Goal: Task Accomplishment & Management: Manage account settings

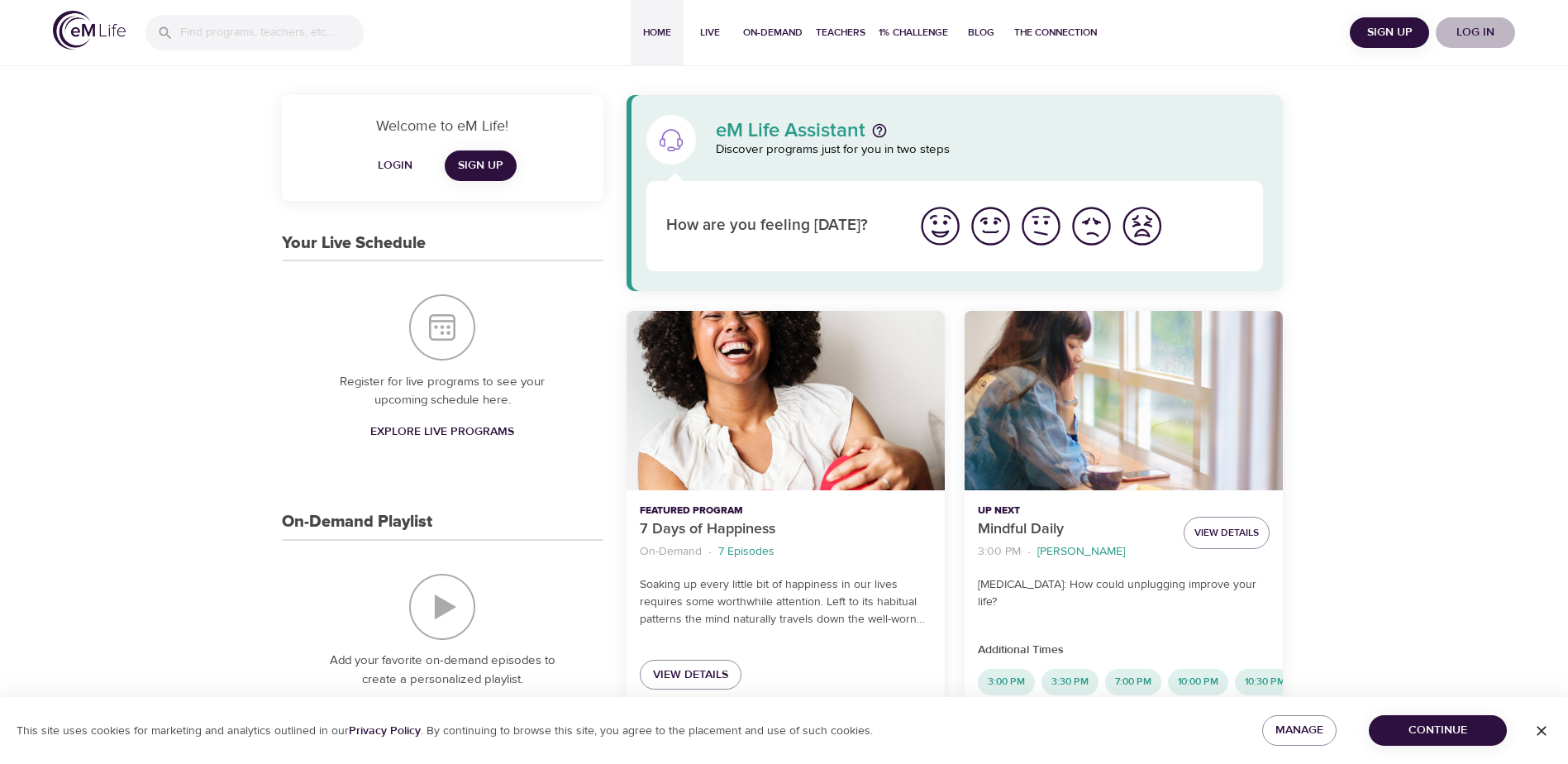
click at [1480, 33] on span "Log in" at bounding box center [1475, 32] width 66 height 20
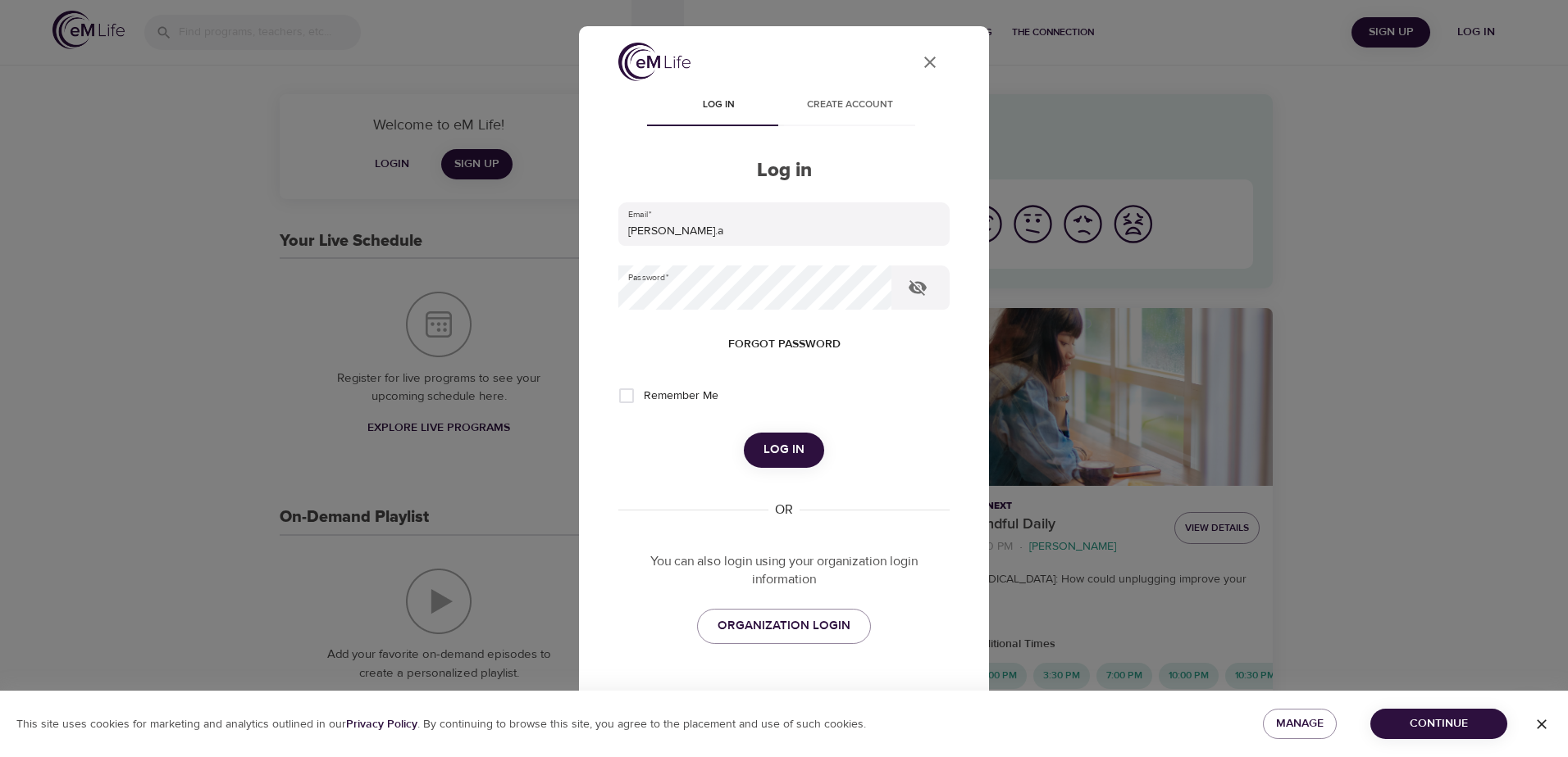
click at [771, 456] on span "Log in" at bounding box center [784, 450] width 41 height 21
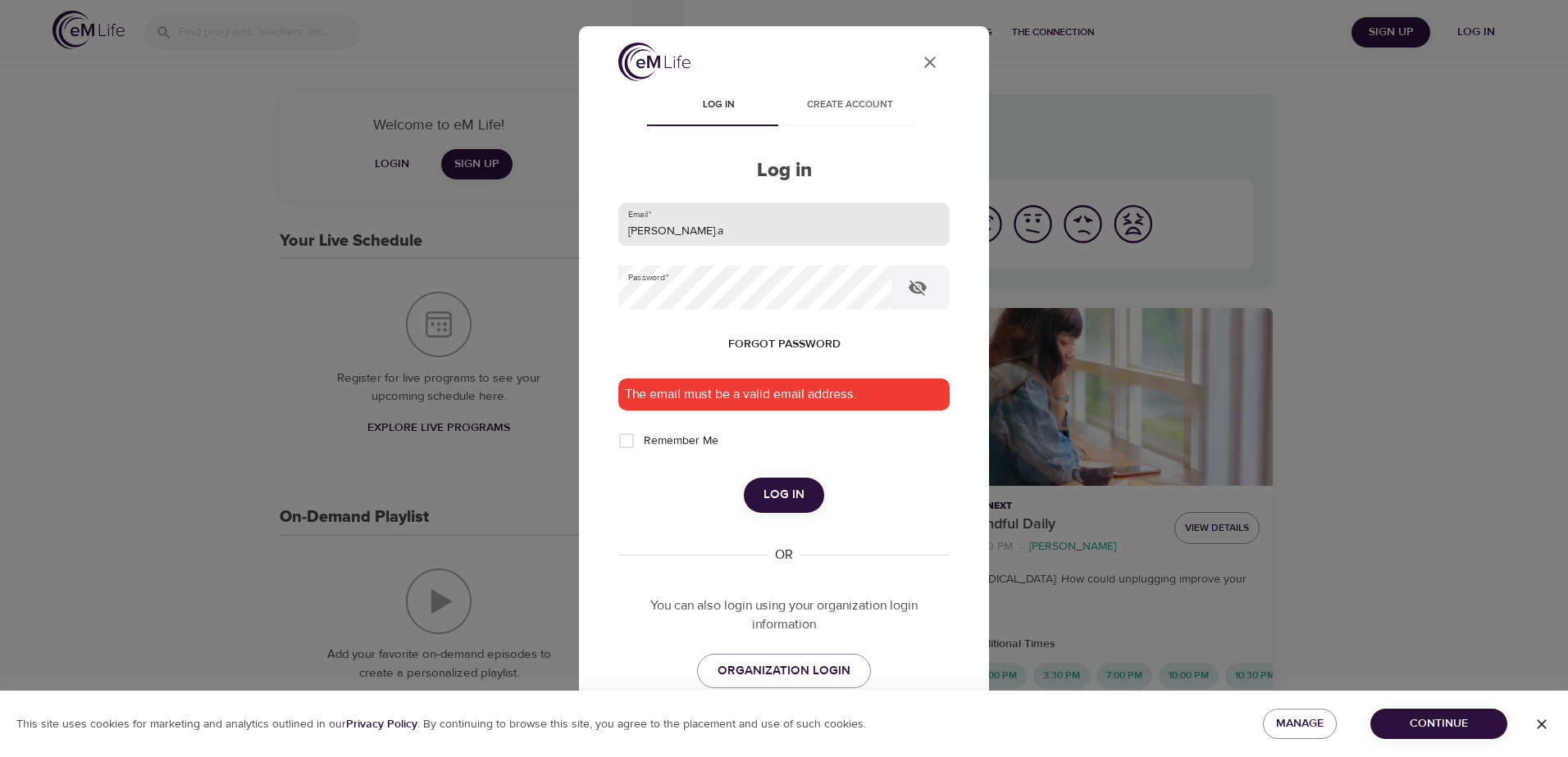
click at [771, 222] on input "[PERSON_NAME].a" at bounding box center [784, 224] width 331 height 45
click at [826, 223] on input "[PERSON_NAME].a" at bounding box center [784, 224] width 331 height 45
click at [812, 234] on input "[PERSON_NAME].alabdulwahi" at bounding box center [784, 224] width 331 height 45
type input "[EMAIL_ADDRESS][DOMAIN_NAME]"
click at [773, 491] on span "Log in" at bounding box center [784, 494] width 41 height 21
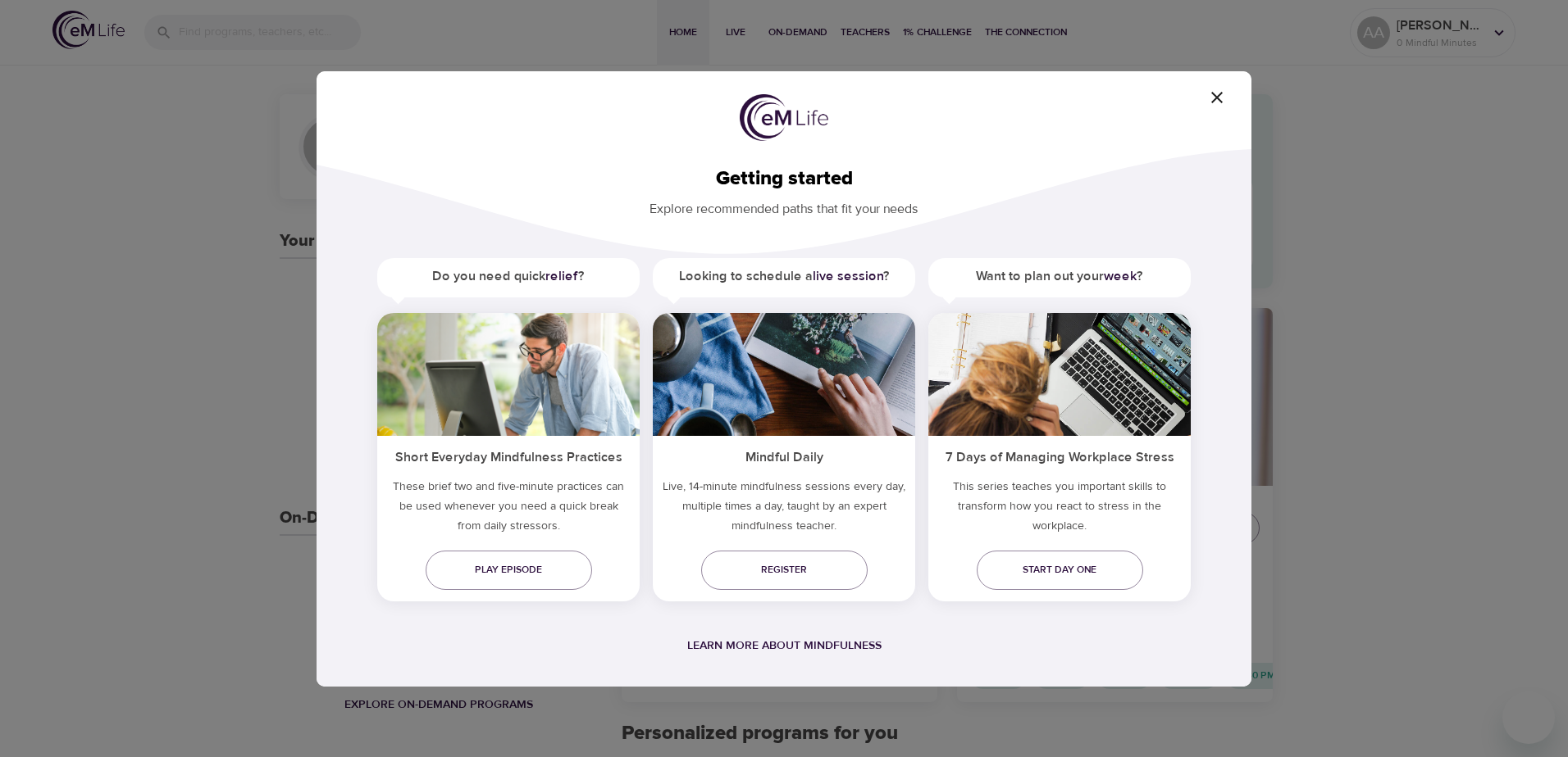
click at [1218, 95] on icon "button" at bounding box center [1216, 97] width 19 height 19
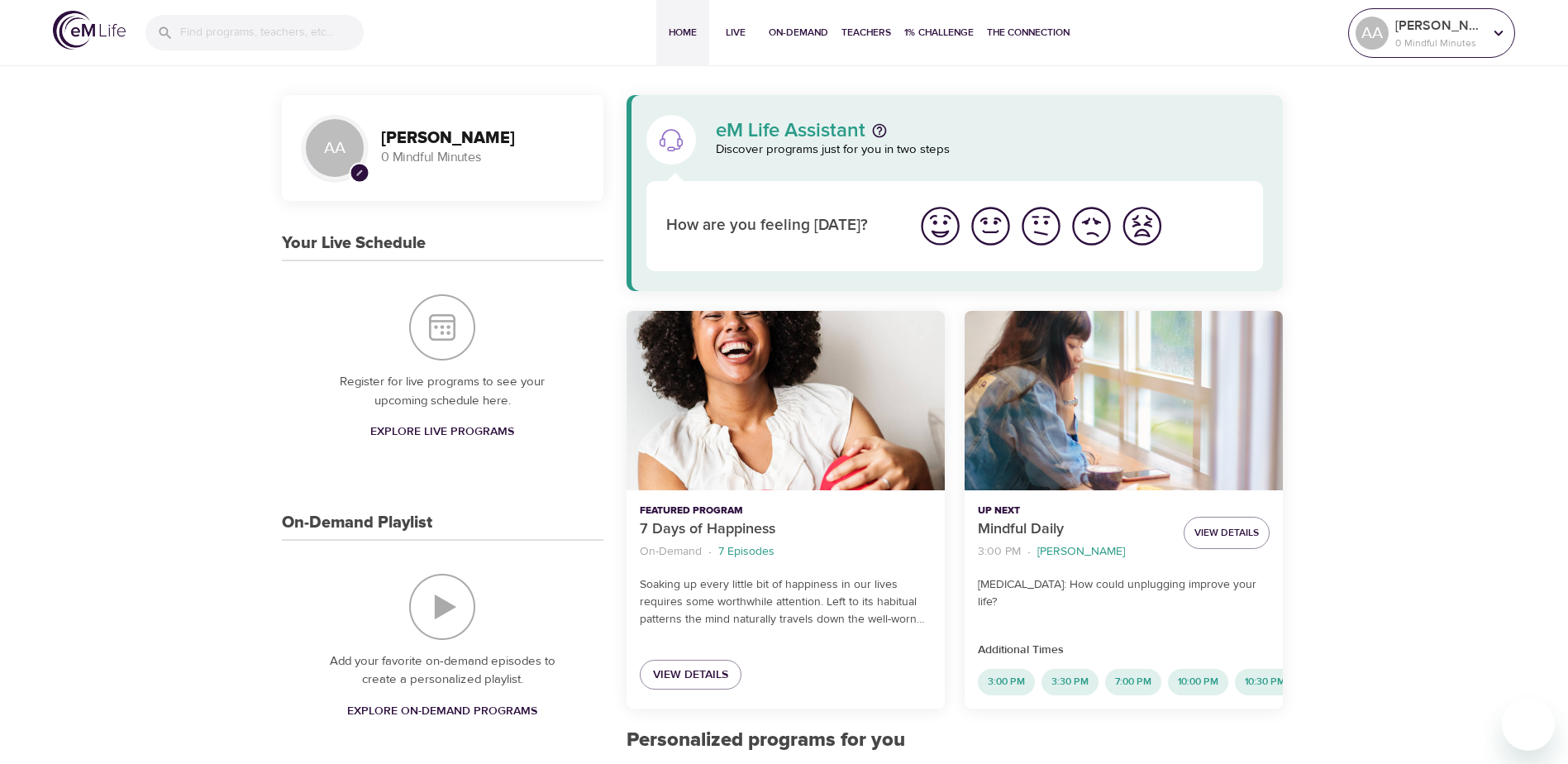
click at [1466, 33] on p "[PERSON_NAME]" at bounding box center [1439, 26] width 87 height 19
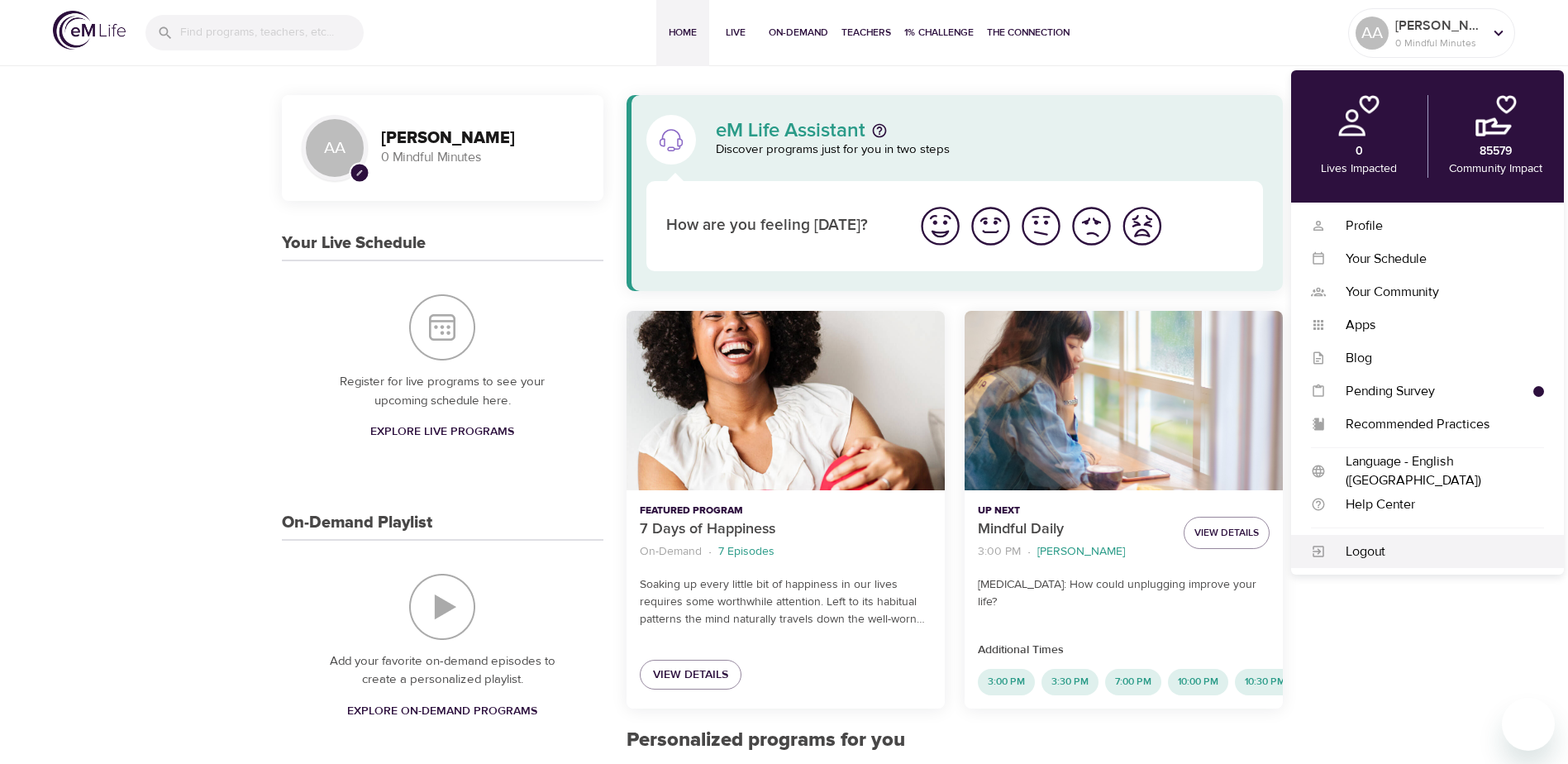
click at [1372, 555] on div "Logout" at bounding box center [1435, 552] width 218 height 19
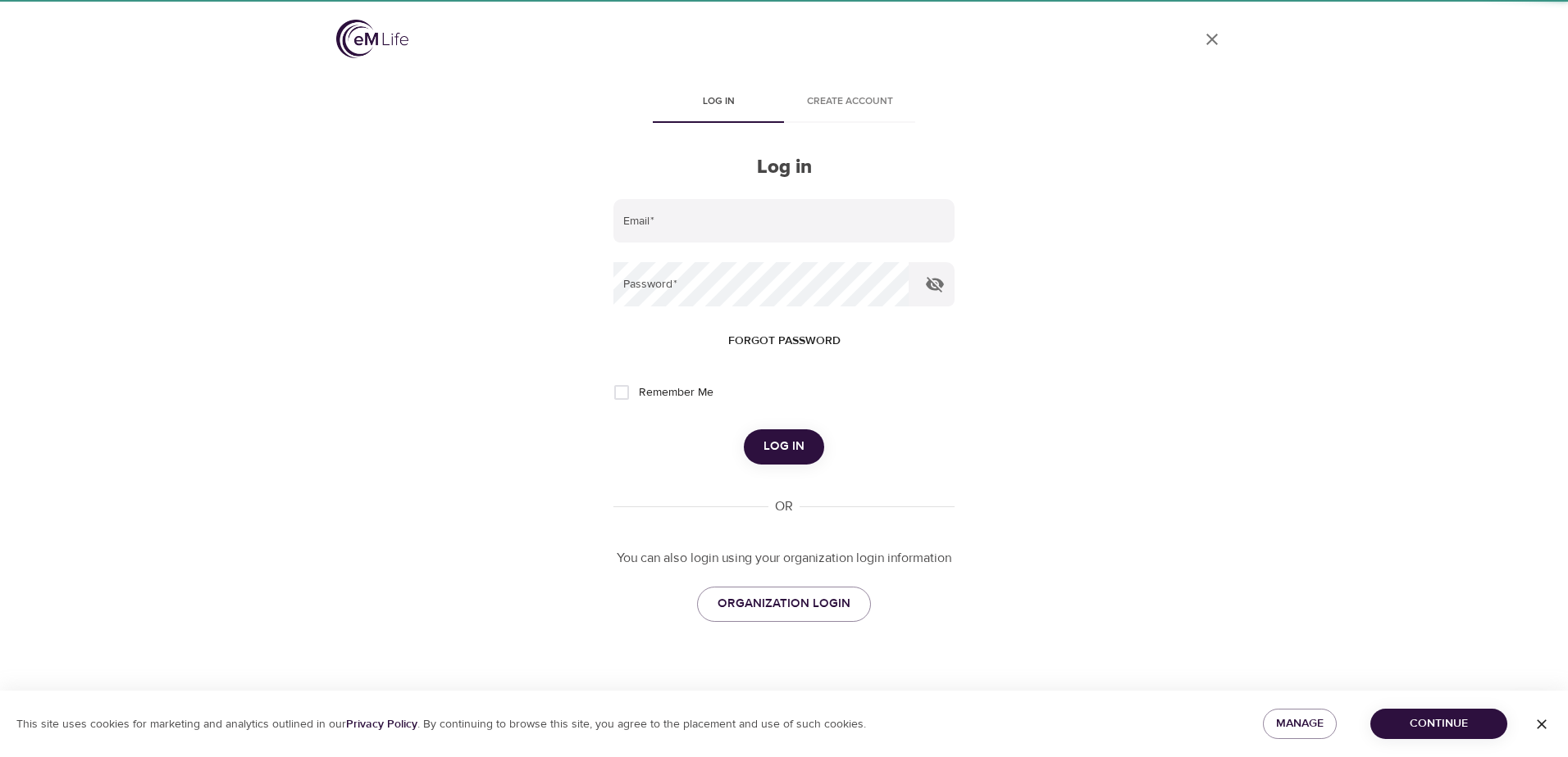
type input "[EMAIL_ADDRESS][DOMAIN_NAME]"
